Goal: Navigation & Orientation: Find specific page/section

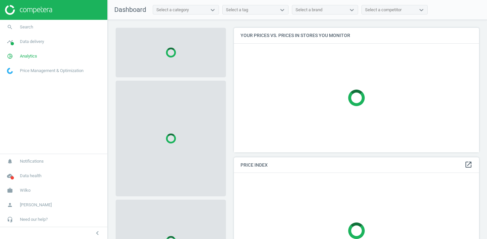
scroll to position [125, 245]
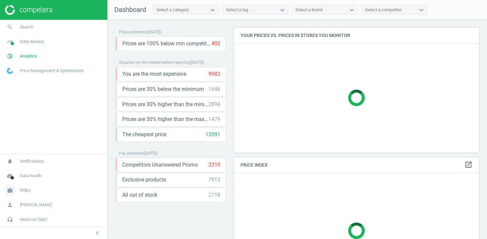
click at [21, 191] on span "Wilko" at bounding box center [25, 191] width 11 height 6
click at [34, 180] on span "Campaign settings" at bounding box center [23, 181] width 32 height 5
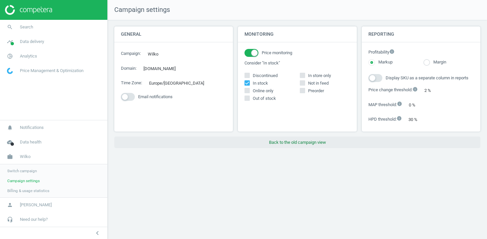
click at [280, 149] on button "Back to the old campaign view" at bounding box center [297, 143] width 366 height 12
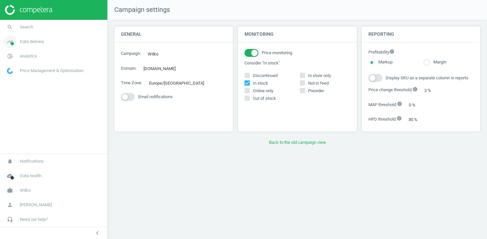
click at [37, 41] on span "Data delivery" at bounding box center [32, 42] width 24 height 6
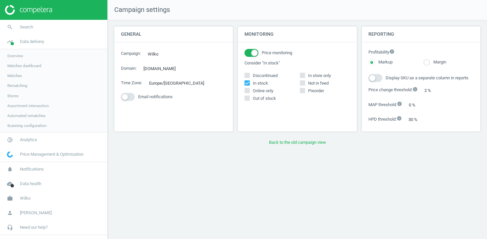
click at [21, 105] on span "Assortment intersection" at bounding box center [27, 105] width 41 height 5
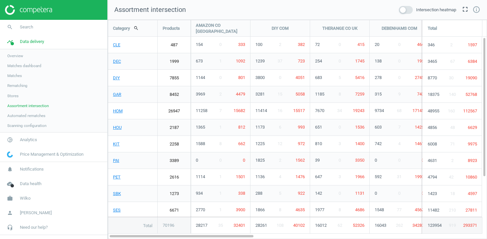
scroll to position [220, 380]
click at [405, 12] on span at bounding box center [406, 10] width 14 height 8
click at [0, 0] on input "checkbox" at bounding box center [0, 0] width 0 height 0
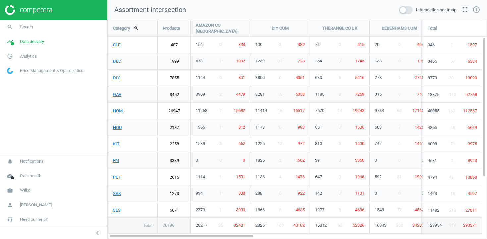
scroll to position [220, 380]
click at [406, 10] on span at bounding box center [406, 10] width 14 height 8
click at [0, 0] on input "checkbox" at bounding box center [0, 0] width 0 height 0
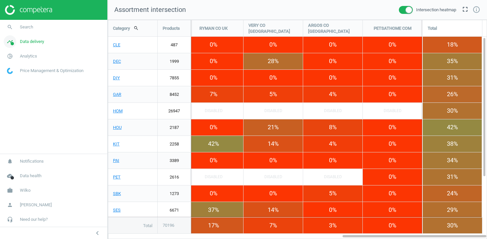
click at [31, 42] on span "Data delivery" at bounding box center [32, 42] width 24 height 6
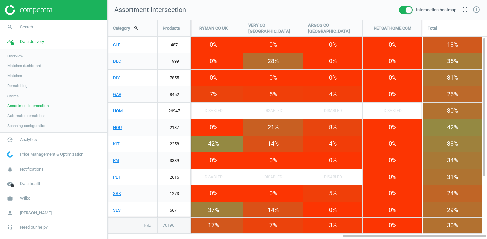
click at [13, 98] on span "Stores" at bounding box center [12, 95] width 11 height 5
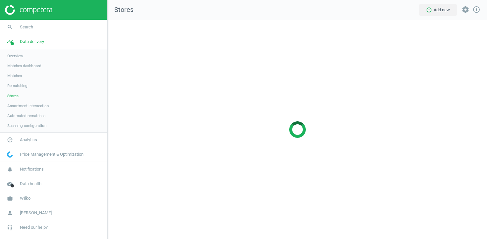
scroll to position [220, 380]
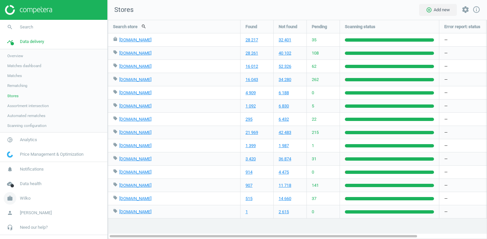
click at [23, 204] on link "work Wilko" at bounding box center [53, 198] width 107 height 15
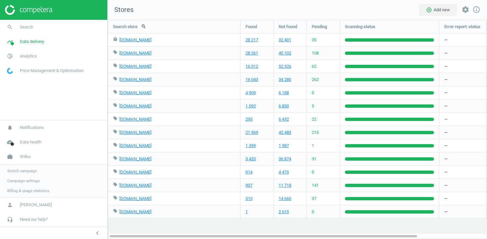
click at [24, 183] on span "Campaign settings" at bounding box center [23, 181] width 32 height 5
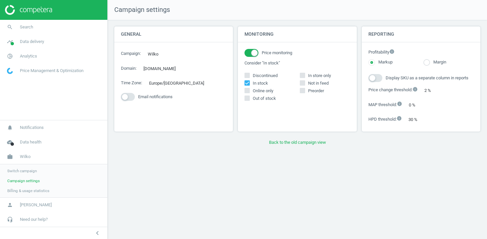
click at [29, 171] on span "Switch campaign" at bounding box center [21, 171] width 29 height 5
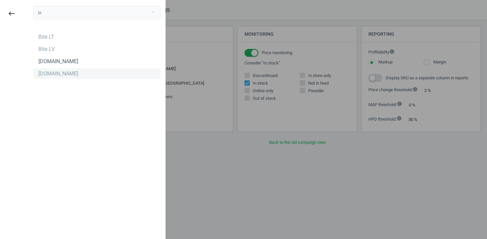
type input "bi"
click at [46, 73] on div "[DOMAIN_NAME]" at bounding box center [58, 73] width 40 height 7
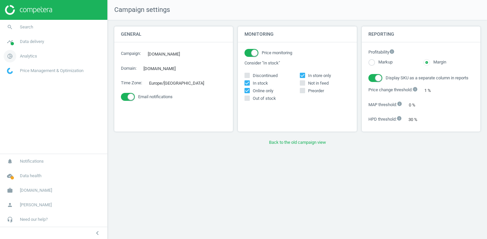
click at [37, 54] on span "Analytics" at bounding box center [28, 56] width 17 height 6
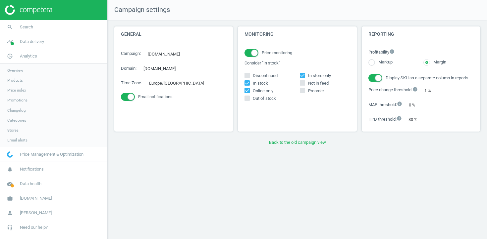
click at [14, 130] on span "Stores" at bounding box center [12, 130] width 11 height 5
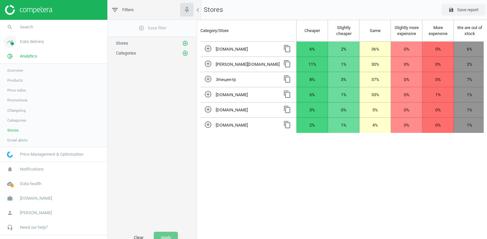
click at [33, 43] on span "Data delivery" at bounding box center [32, 42] width 24 height 6
click at [11, 96] on span "Stores" at bounding box center [12, 95] width 11 height 5
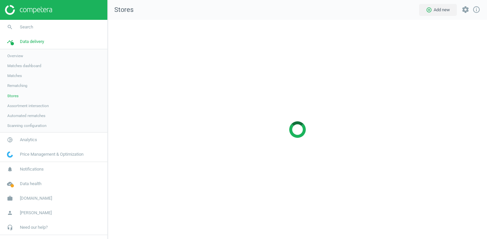
scroll to position [220, 380]
